Goal: Task Accomplishment & Management: Manage account settings

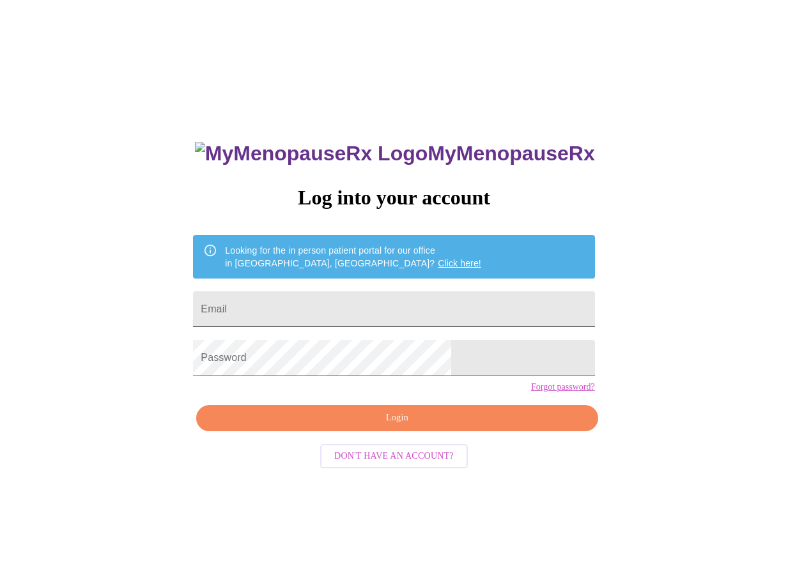
click at [344, 304] on input "Email" at bounding box center [393, 310] width 401 height 36
type input "[EMAIL_ADDRESS][DOMAIN_NAME]"
click at [300, 426] on span "Login" at bounding box center [397, 418] width 372 height 16
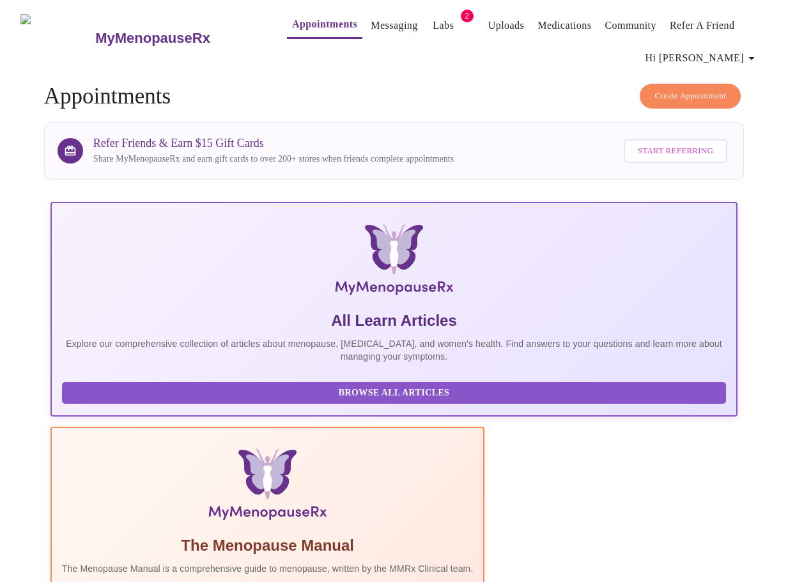
click at [759, 54] on icon "button" at bounding box center [751, 58] width 15 height 15
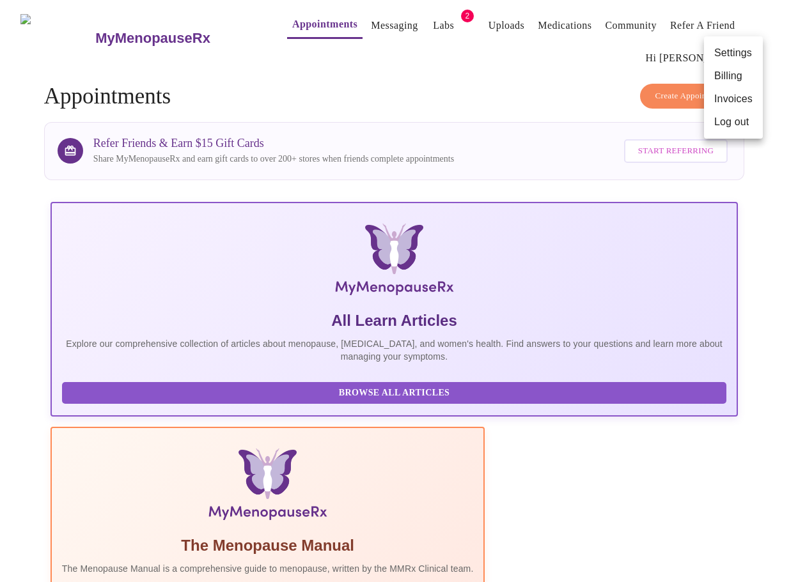
click at [421, 24] on div at bounding box center [399, 291] width 798 height 582
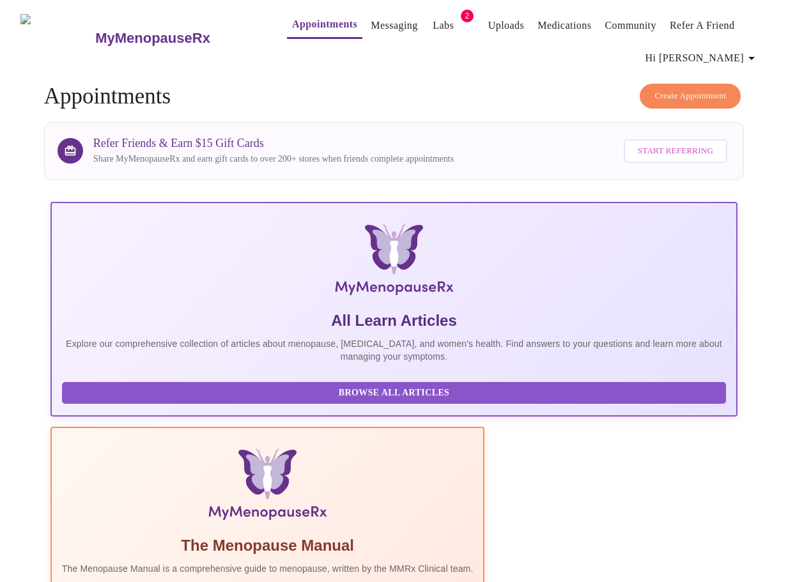
click at [540, 21] on link "Medications" at bounding box center [565, 26] width 54 height 18
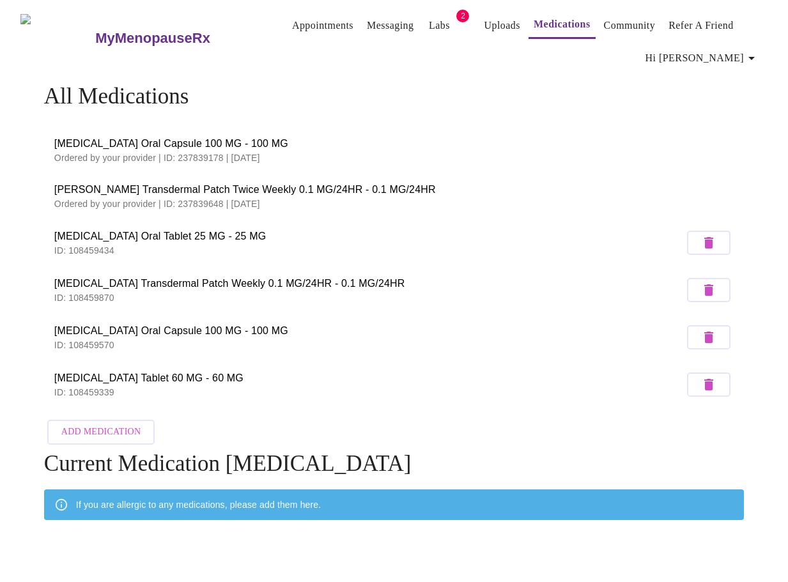
click at [276, 186] on span "[PERSON_NAME] Transdermal Patch Twice Weekly 0.1 MG/24HR - 0.1 MG/24HR" at bounding box center [394, 189] width 680 height 15
